Goal: Find specific page/section: Find specific page/section

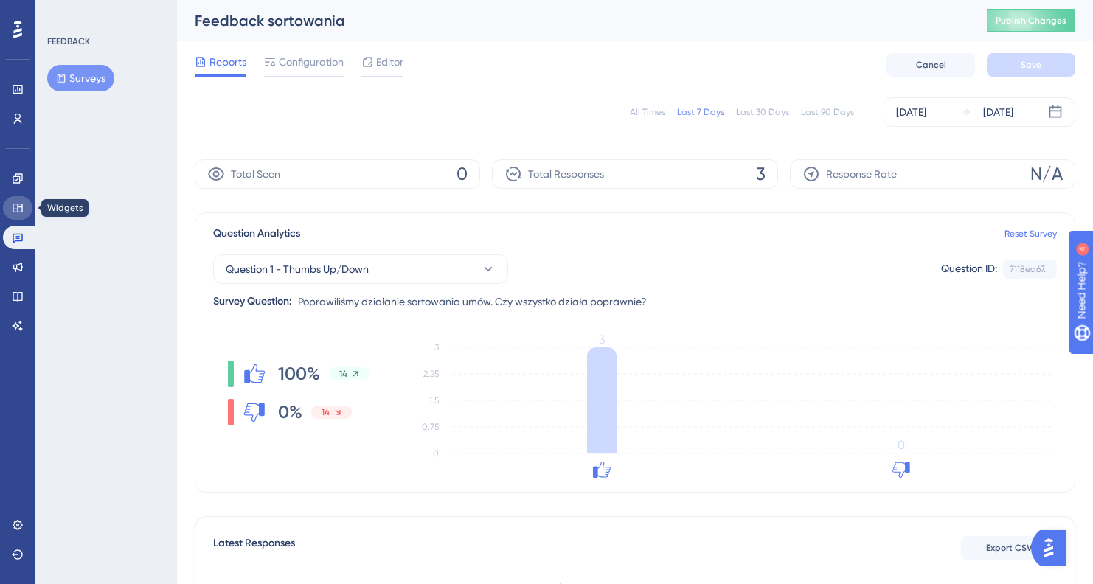
click at [23, 205] on icon at bounding box center [18, 208] width 12 height 12
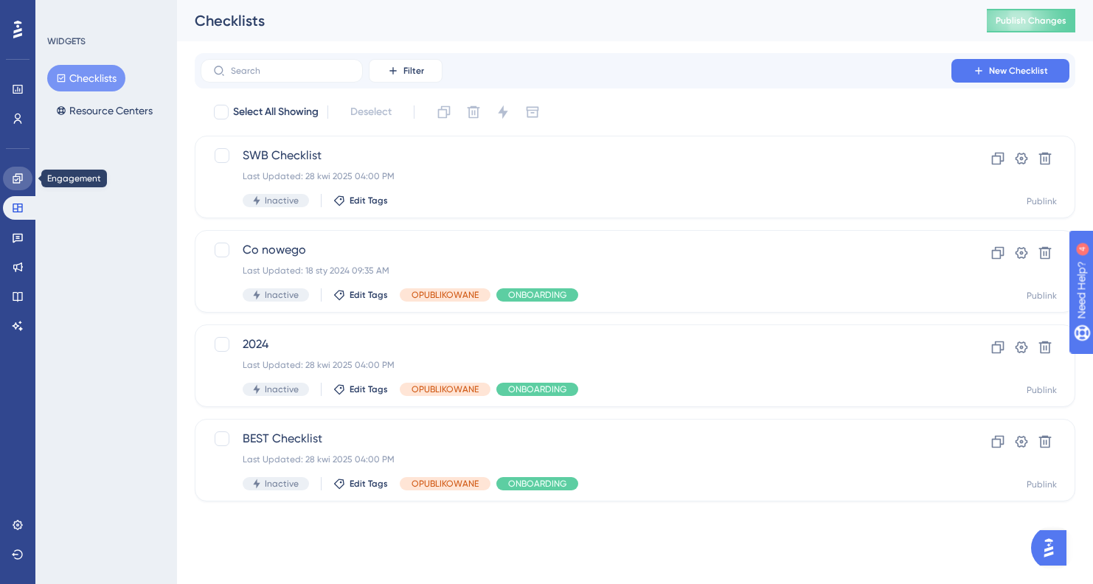
click at [17, 179] on icon at bounding box center [18, 178] width 10 height 10
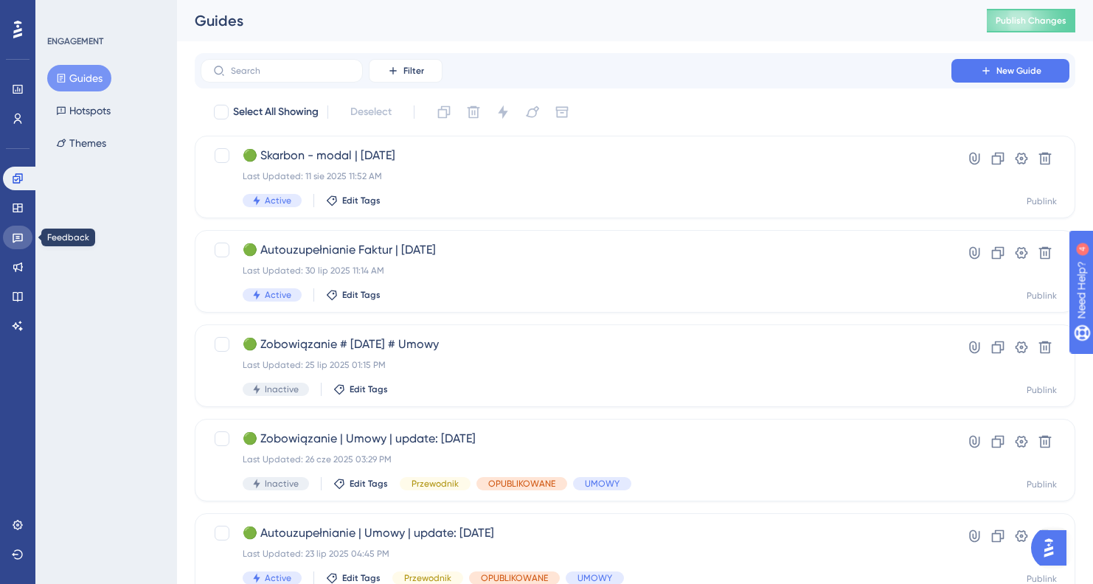
click at [15, 241] on icon at bounding box center [18, 238] width 12 height 12
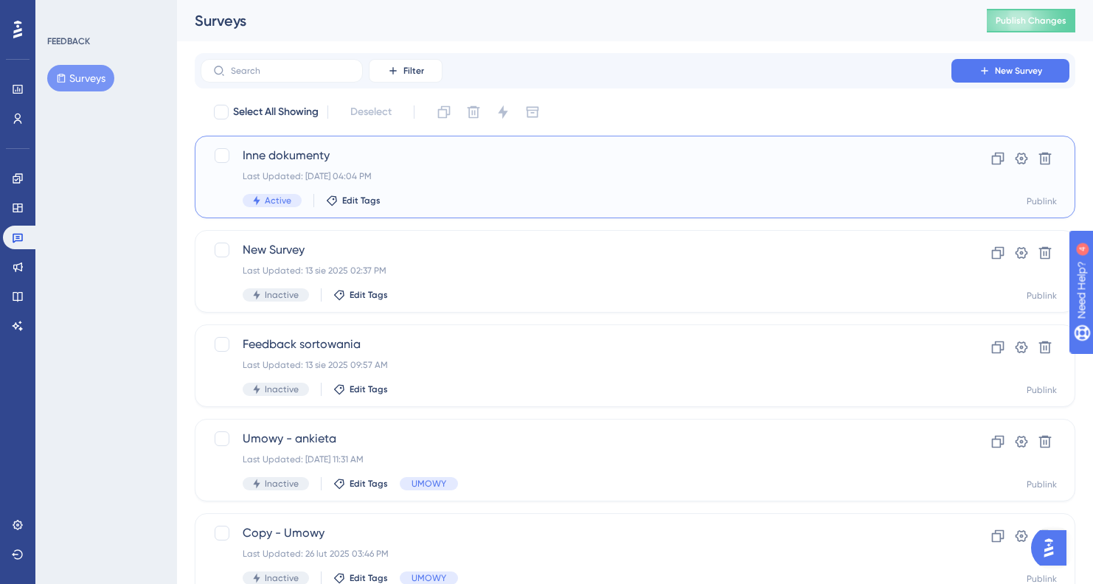
click at [527, 178] on div "Last Updated: [DATE] 04:04 PM" at bounding box center [576, 176] width 667 height 12
